Goal: Navigation & Orientation: Find specific page/section

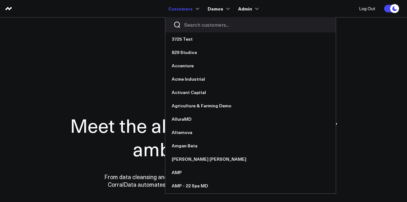
click at [209, 24] on input "Search customers input" at bounding box center [256, 24] width 144 height 7
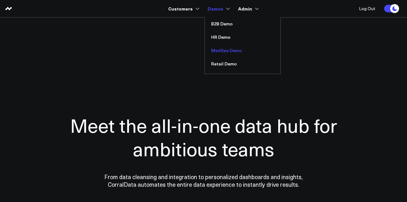
type input "demo"
click at [226, 51] on link "MedSpa Demo" at bounding box center [243, 50] width 76 height 13
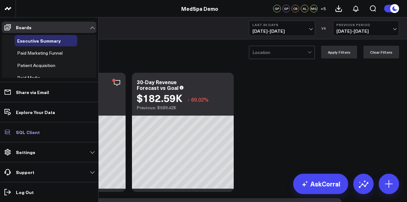
click at [33, 133] on p "SQL Client" at bounding box center [28, 132] width 24 height 5
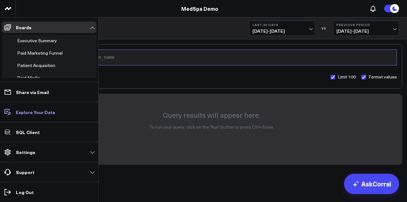
click at [31, 115] on p "Explore Your Data" at bounding box center [35, 112] width 39 height 5
click at [69, 153] on link "Settings" at bounding box center [49, 151] width 94 height 11
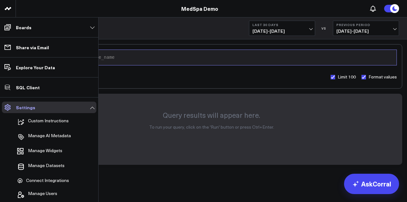
scroll to position [1, 0]
click at [53, 138] on p "Manage AI Metadata" at bounding box center [49, 137] width 43 height 8
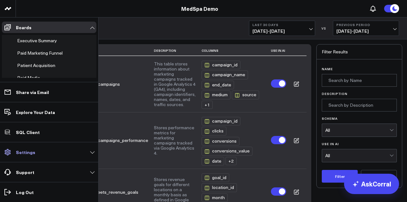
click at [35, 157] on link "Settings" at bounding box center [49, 151] width 94 height 11
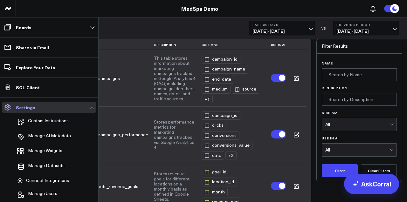
scroll to position [9, 0]
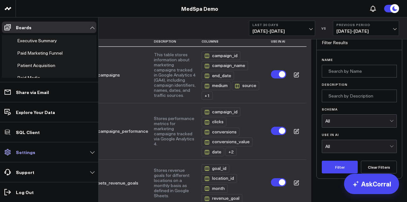
click at [39, 155] on link "Settings" at bounding box center [49, 151] width 94 height 11
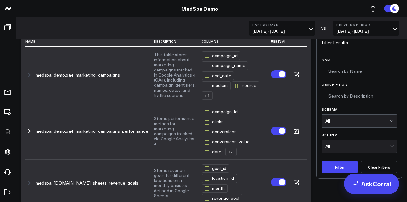
scroll to position [3, 0]
